Goal: Information Seeking & Learning: Learn about a topic

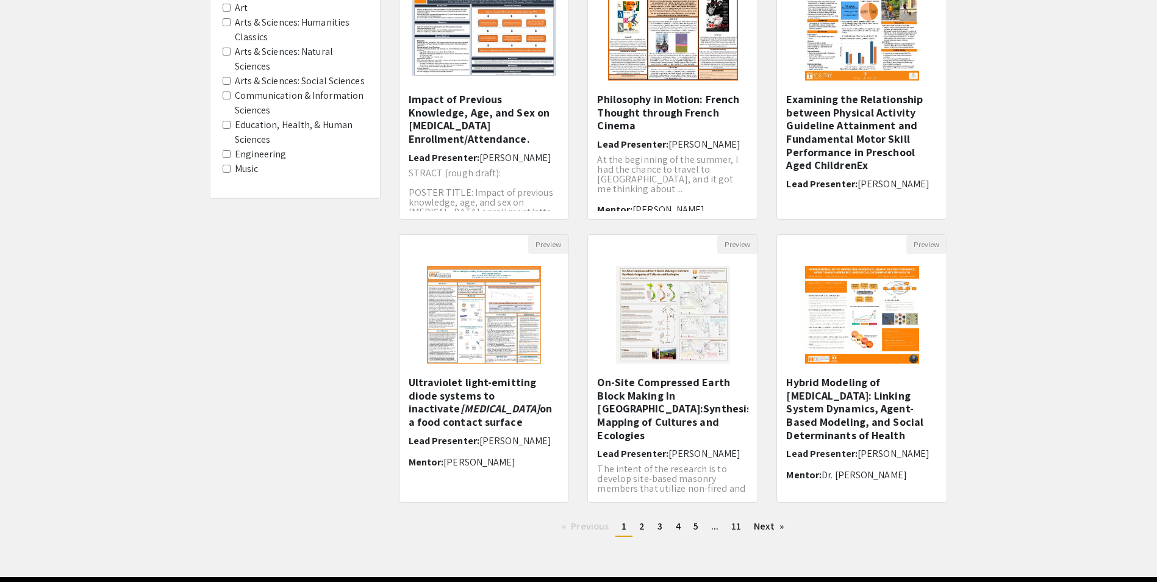
scroll to position [227, 0]
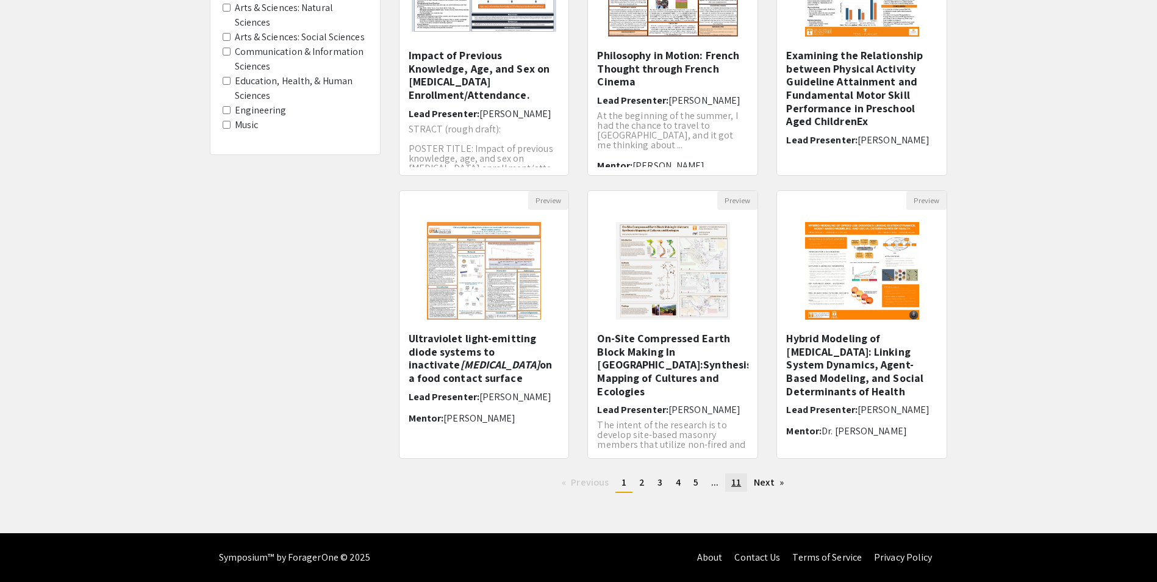
click at [739, 481] on span "11" at bounding box center [736, 482] width 10 height 13
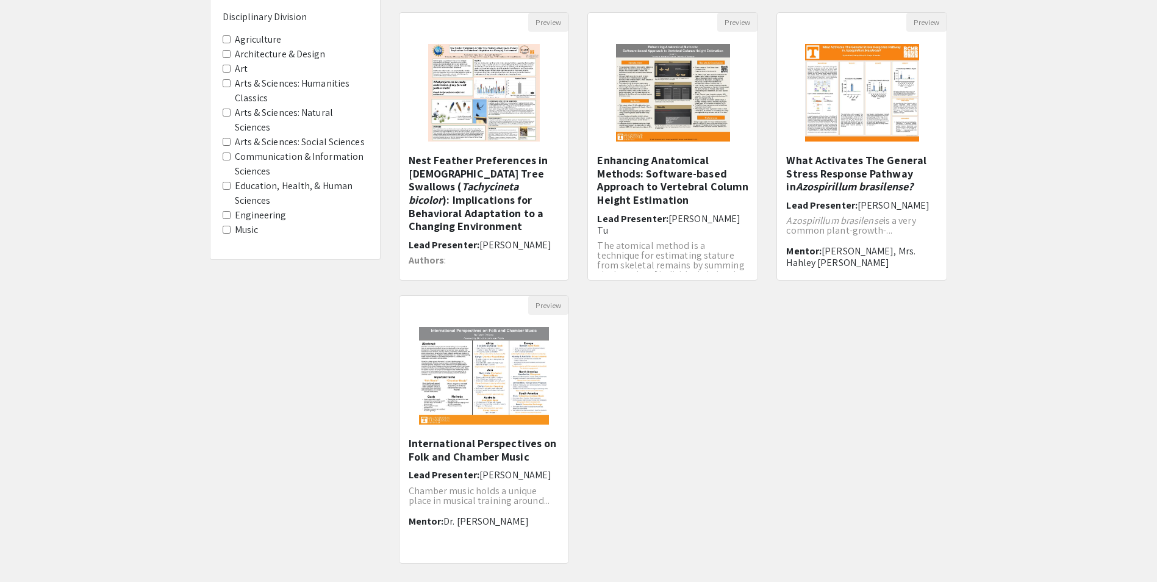
scroll to position [227, 0]
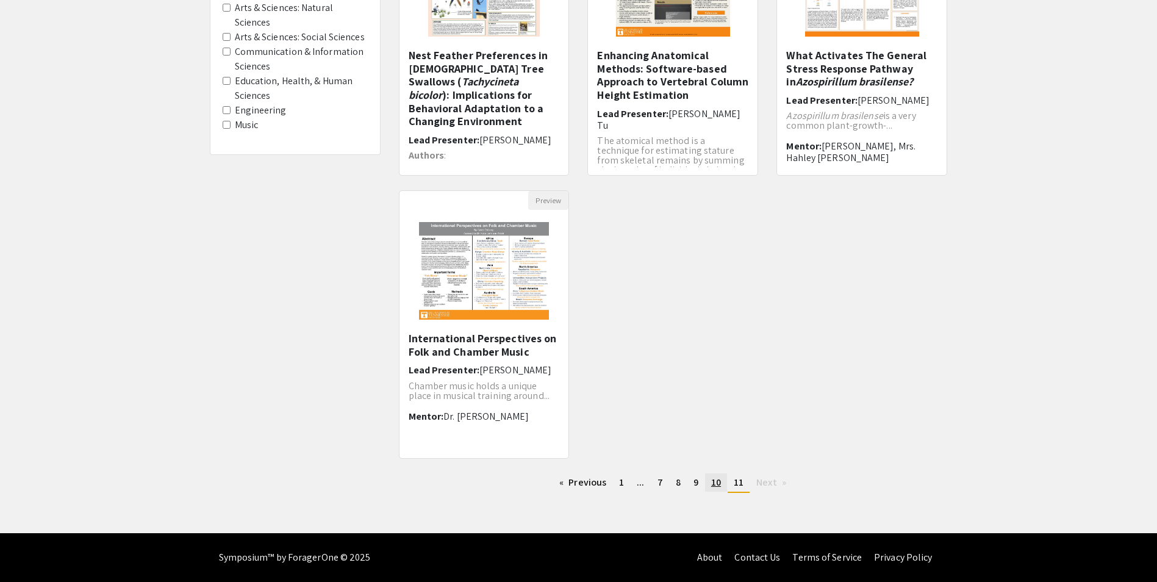
click at [720, 484] on span "10" at bounding box center [716, 482] width 10 height 13
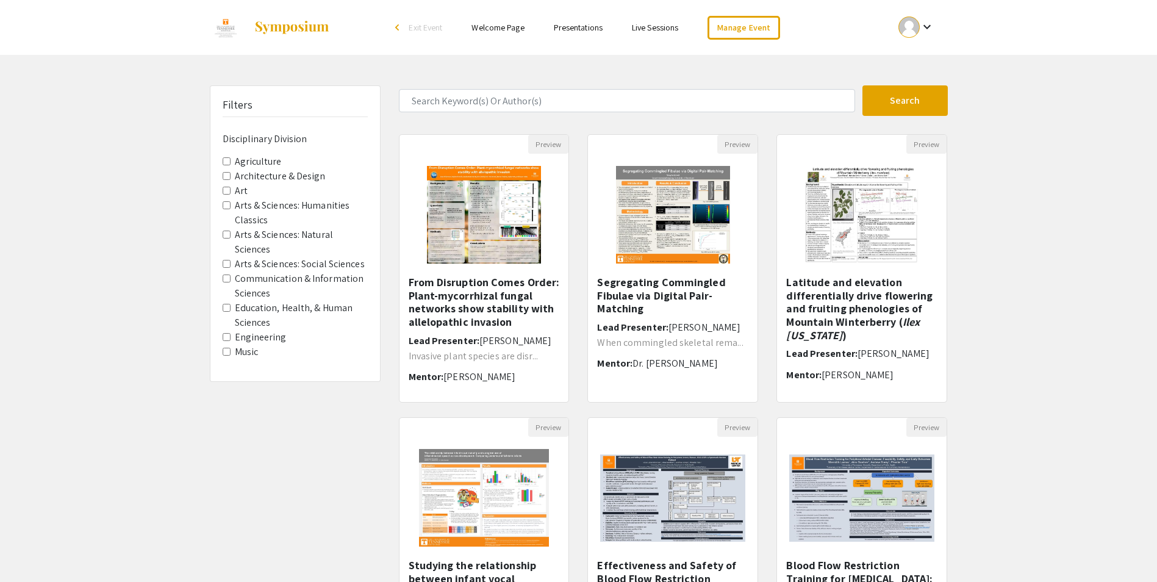
scroll to position [227, 0]
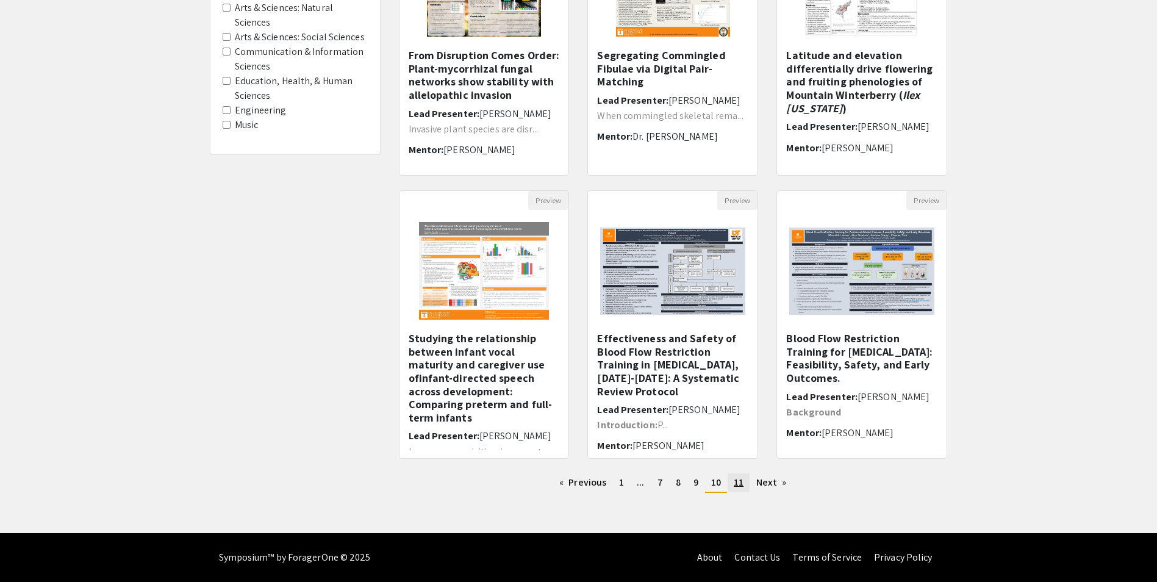
click at [743, 485] on span "11" at bounding box center [738, 482] width 10 height 13
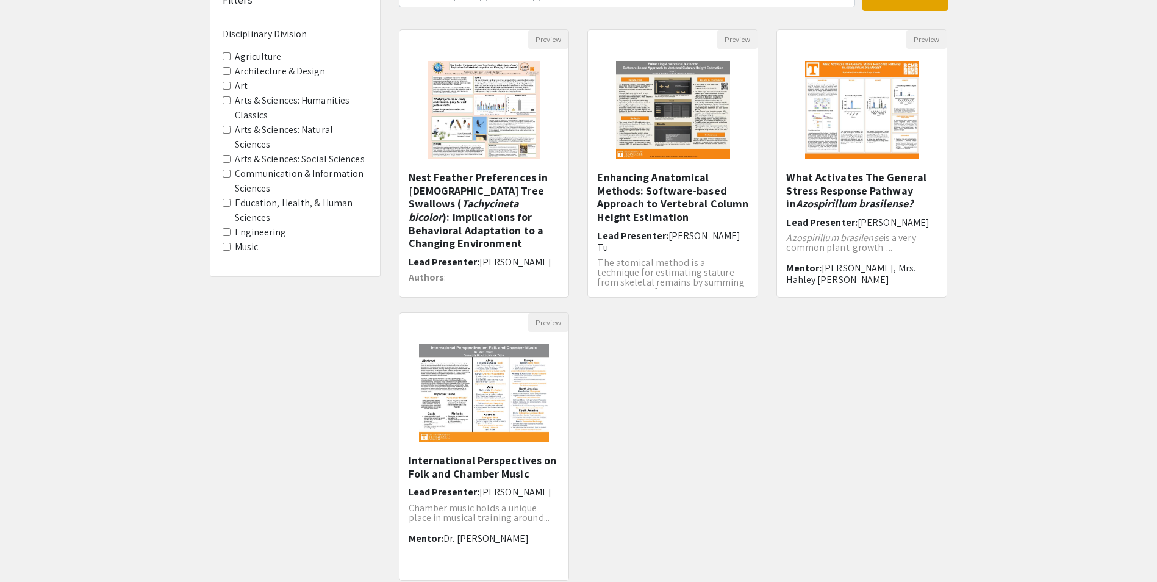
scroll to position [44, 0]
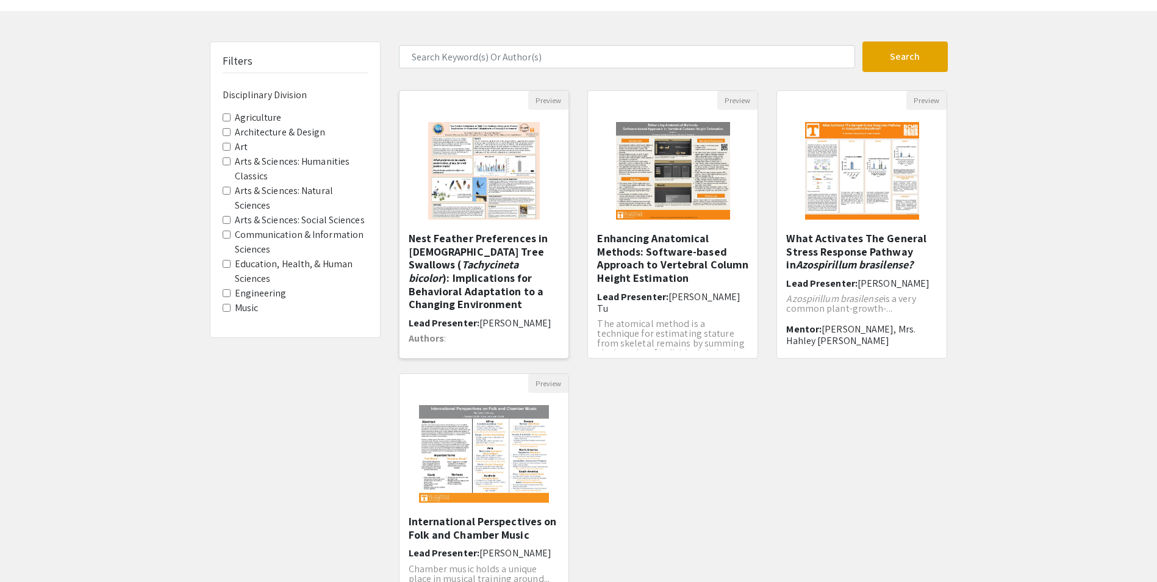
click at [460, 276] on h5 "Nest Feather Preferences in [DEMOGRAPHIC_DATA] Tree Swallows ( Tachycineta bico…" at bounding box center [483, 271] width 151 height 79
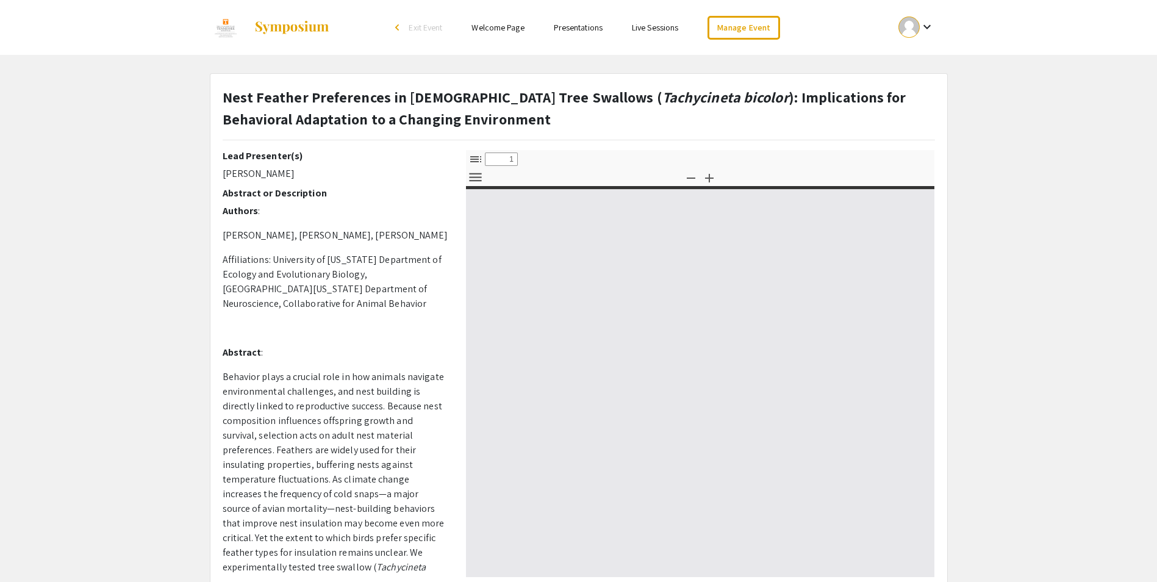
select select "custom"
type input "0"
select select "custom"
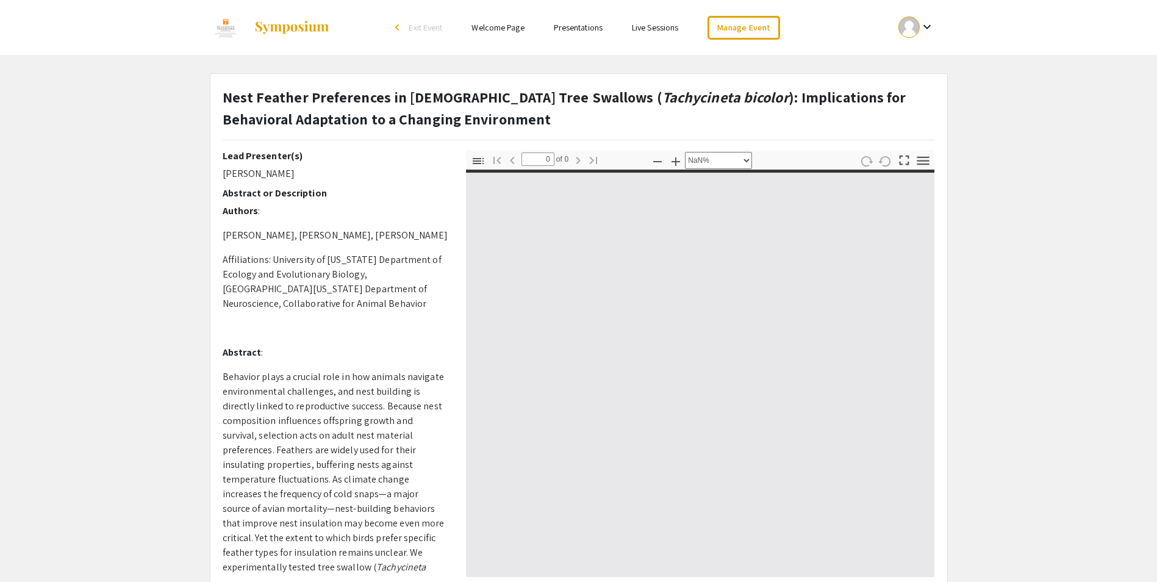
type input "1"
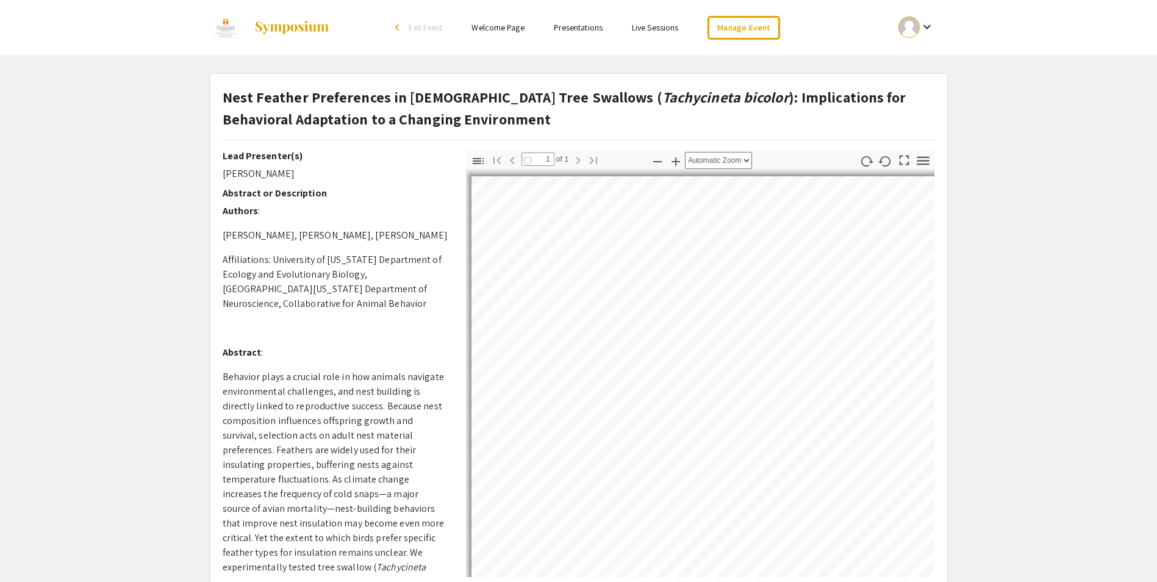
select select "auto"
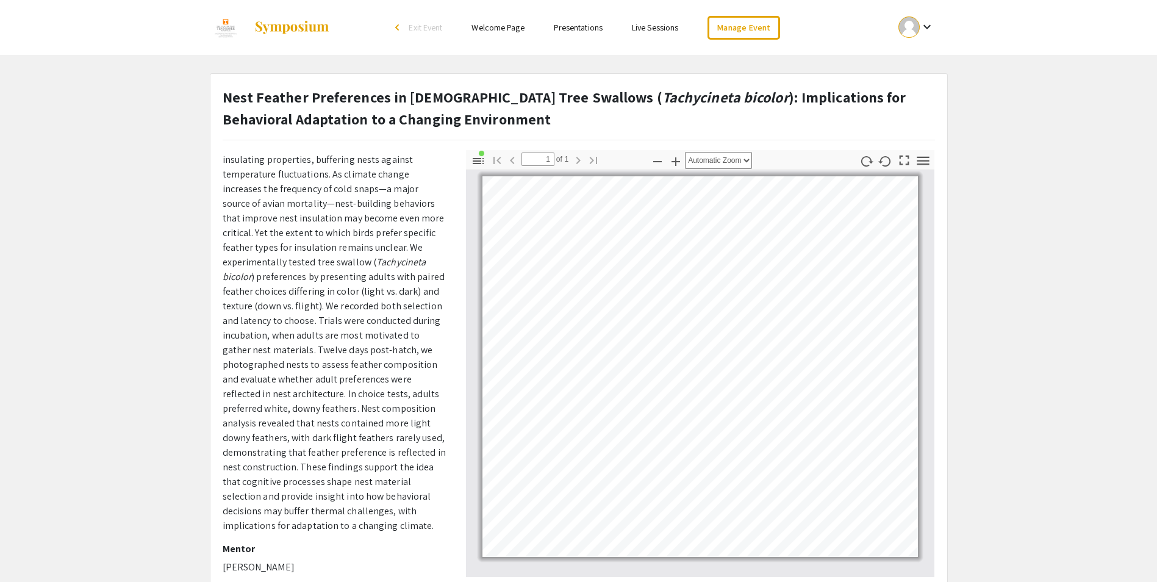
scroll to position [308, 0]
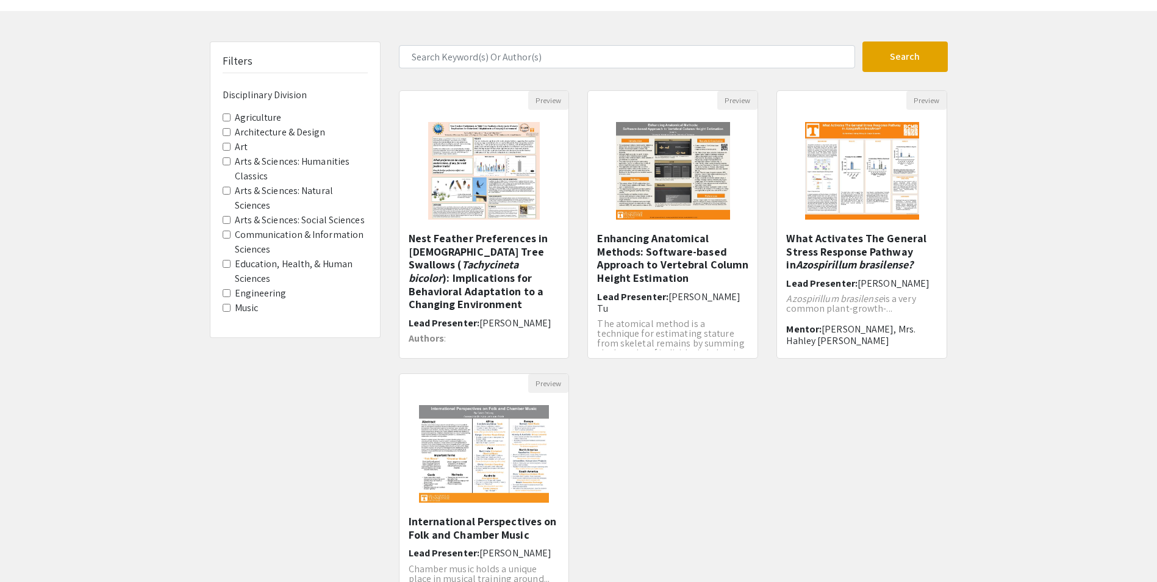
scroll to position [105, 0]
